Goal: Task Accomplishment & Management: Manage account settings

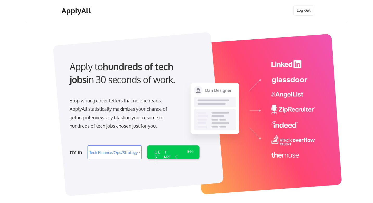
select select ""tech_finance_biz_ops_cos""
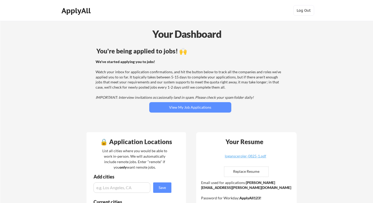
click at [176, 115] on div "You're being applied to jobs! 🙌 We've started applying you to jobs! Watch your …" at bounding box center [190, 86] width 210 height 83
click at [177, 106] on button "View My Job Applications" at bounding box center [190, 107] width 82 height 10
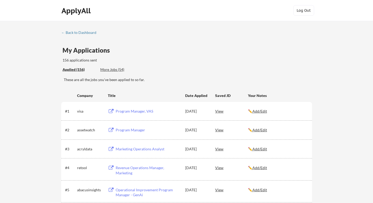
scroll to position [258, 0]
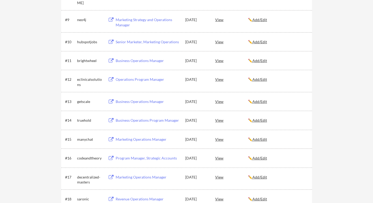
click at [139, 100] on div "Business Operations Manager" at bounding box center [148, 101] width 65 height 5
